Goal: Book appointment/travel/reservation

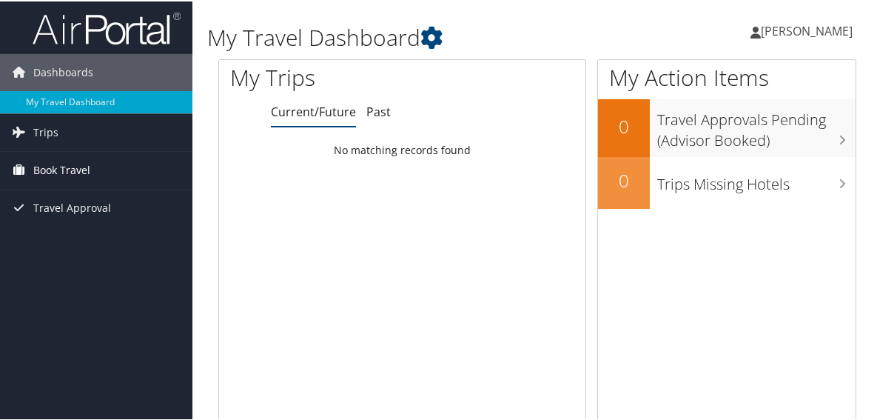
click at [47, 164] on span "Book Travel" at bounding box center [61, 168] width 57 height 37
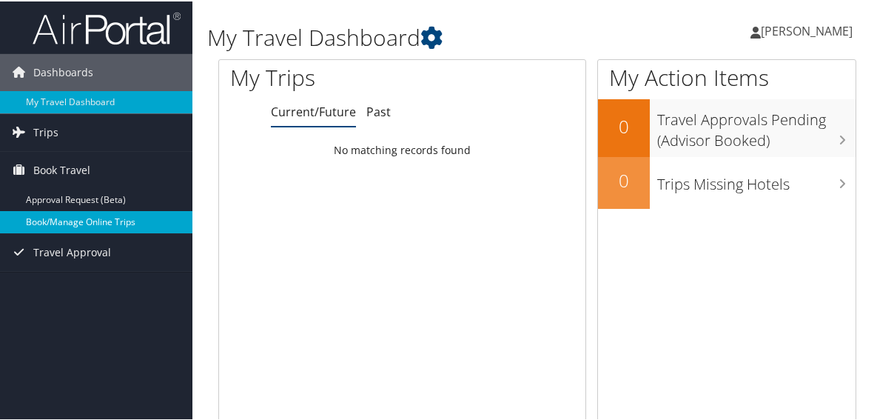
click at [66, 218] on link "Book/Manage Online Trips" at bounding box center [96, 220] width 192 height 22
